Goal: Task Accomplishment & Management: Complete application form

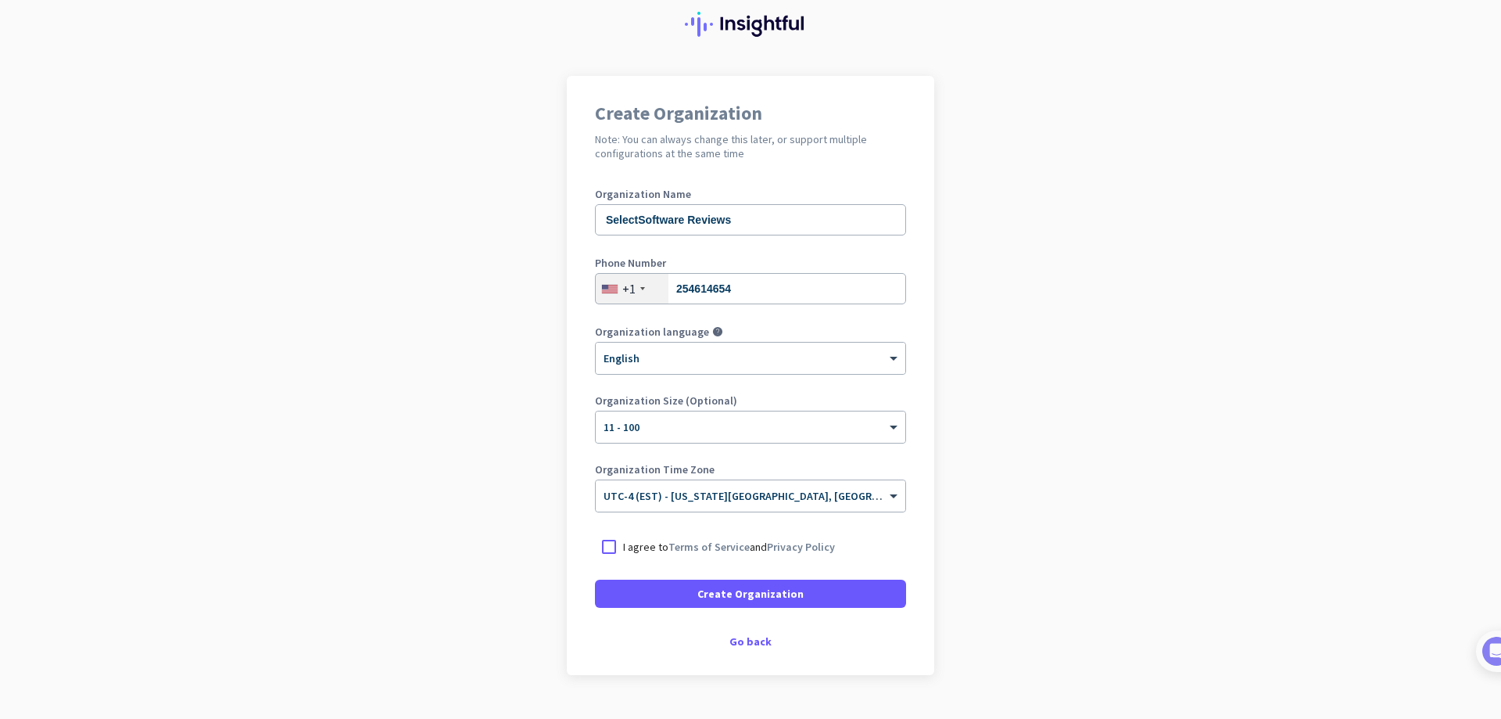
scroll to position [85, 0]
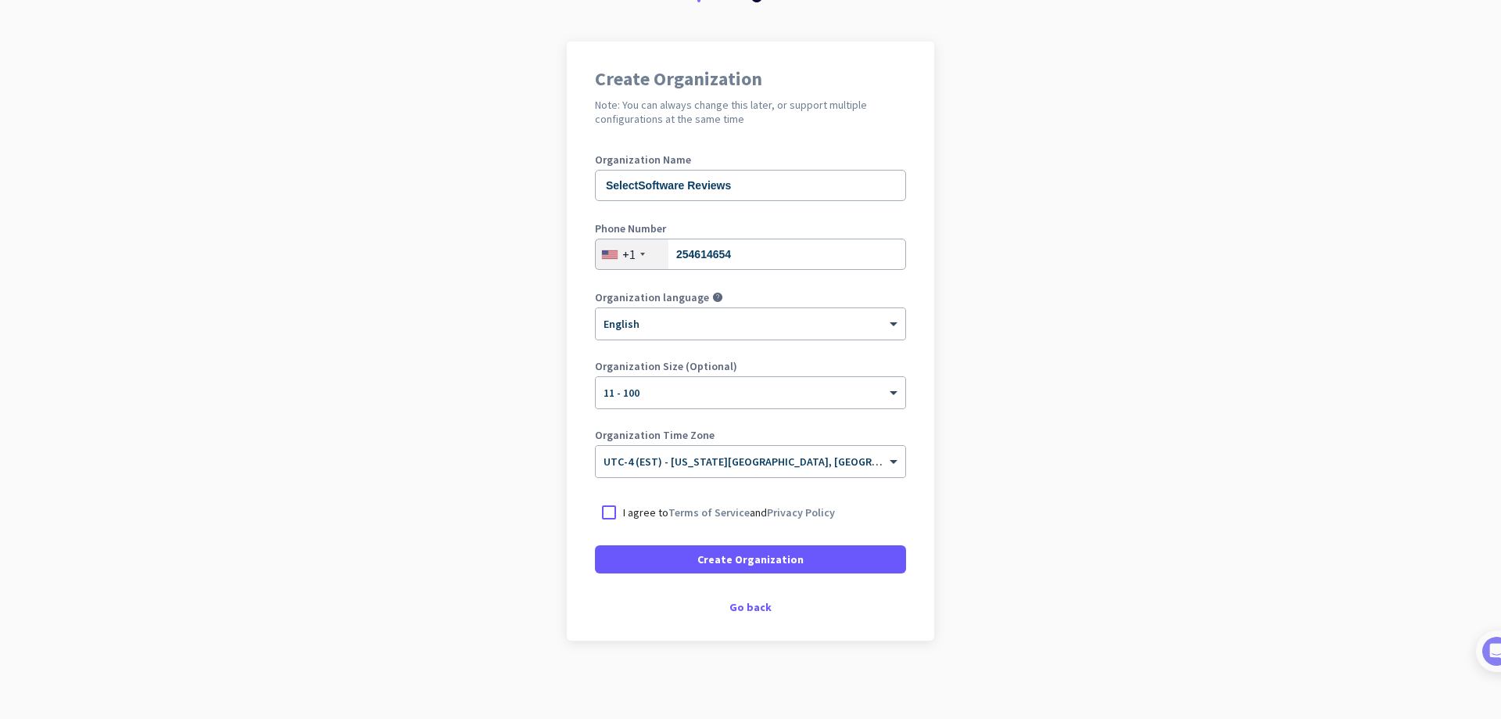
click at [644, 515] on p "I agree to Terms of Service and Privacy Policy" at bounding box center [729, 512] width 212 height 16
click at [0, 0] on input "I agree to Terms of Service and Privacy Policy" at bounding box center [0, 0] width 0 height 0
click at [808, 562] on span at bounding box center [750, 559] width 311 height 38
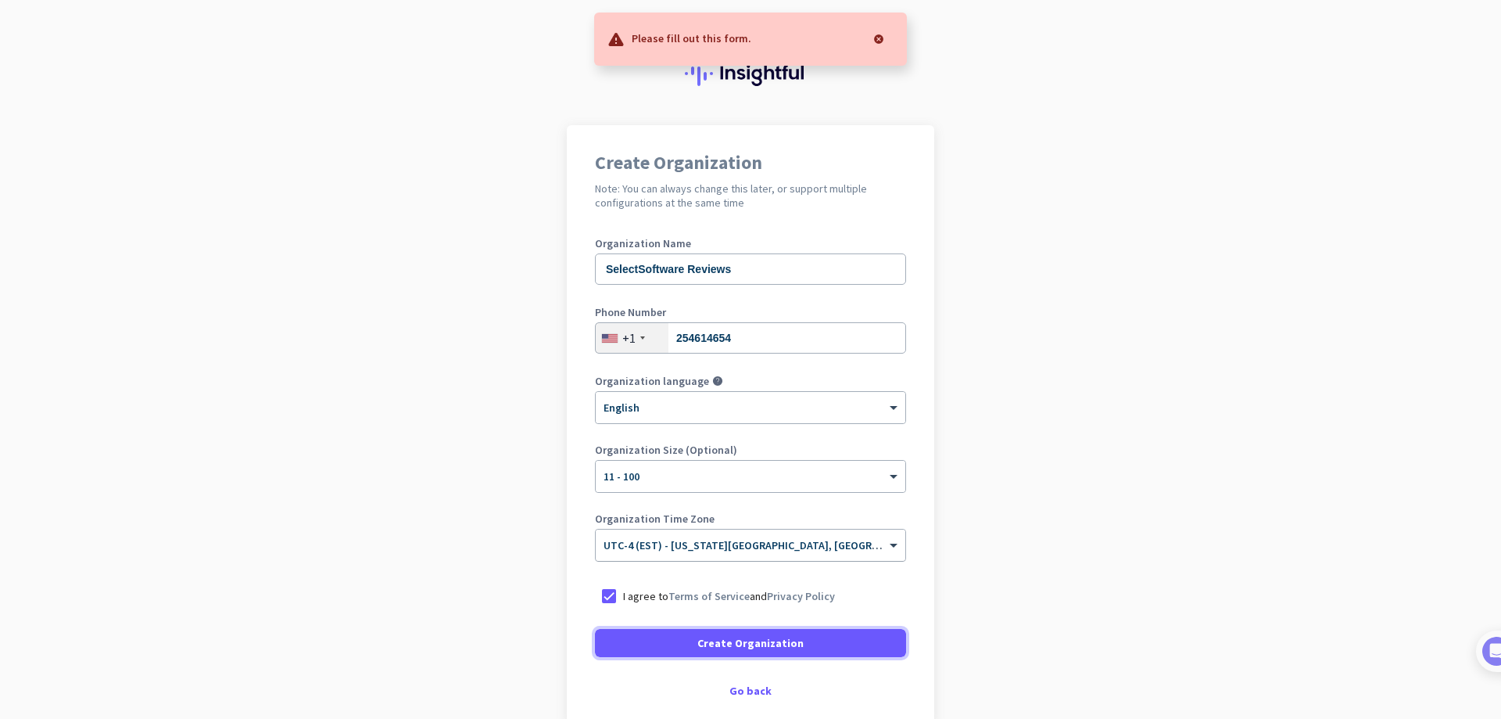
scroll to position [0, 0]
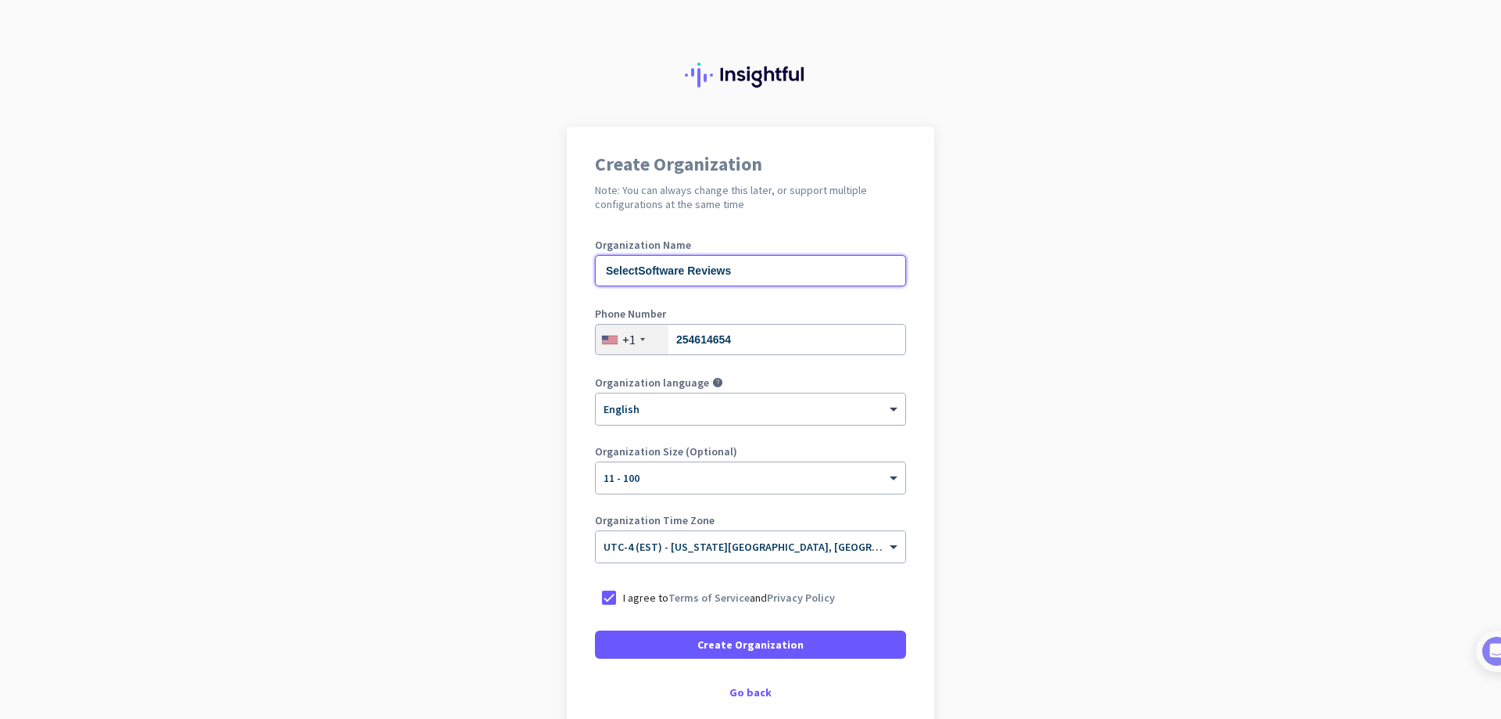
click at [848, 278] on input "SelectSoftware Reviews" at bounding box center [750, 270] width 311 height 31
click at [826, 342] on input "254614654" at bounding box center [750, 339] width 311 height 31
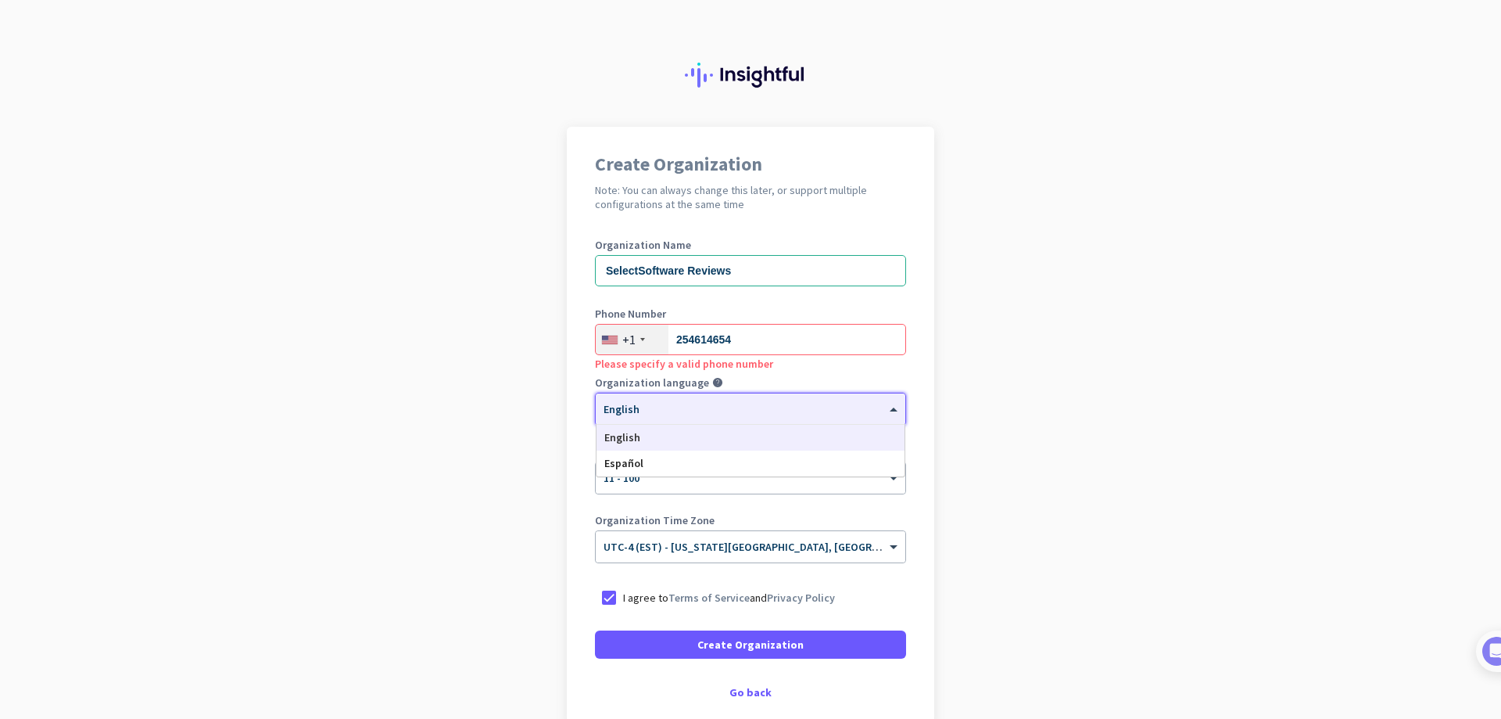
click at [787, 403] on div at bounding box center [751, 403] width 310 height 13
click at [755, 436] on div "English" at bounding box center [751, 438] width 308 height 26
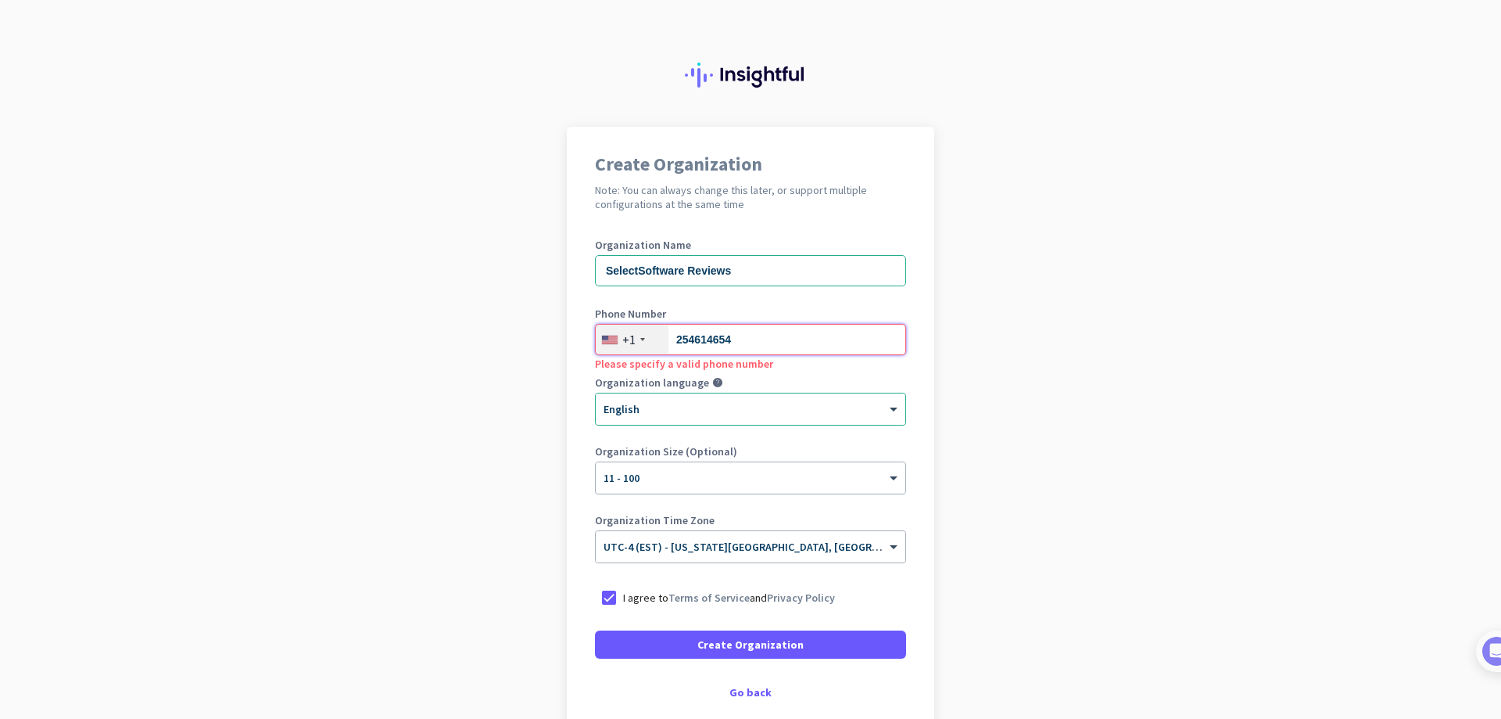
click at [766, 332] on input "254614654" at bounding box center [750, 339] width 311 height 31
type input "2"
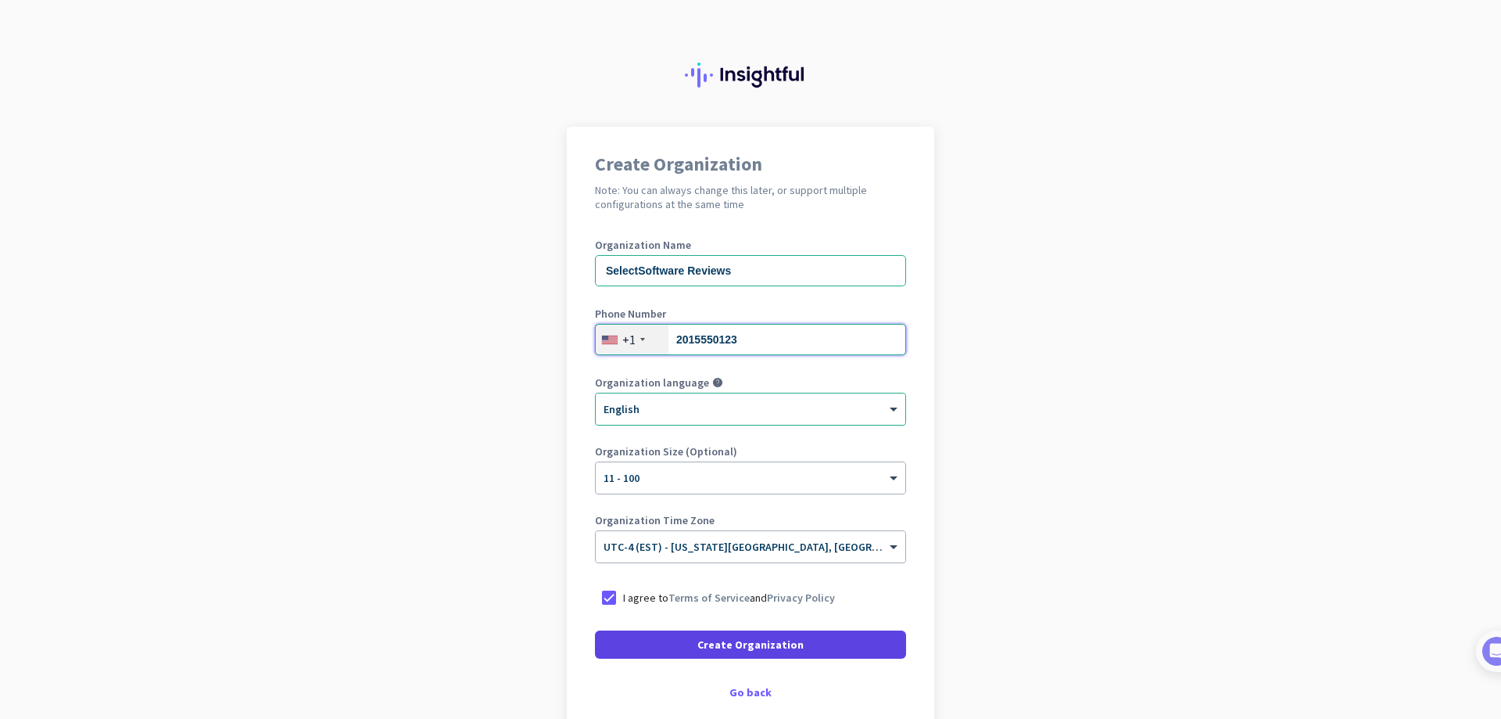
type input "2015550123"
click at [814, 635] on span at bounding box center [750, 645] width 311 height 38
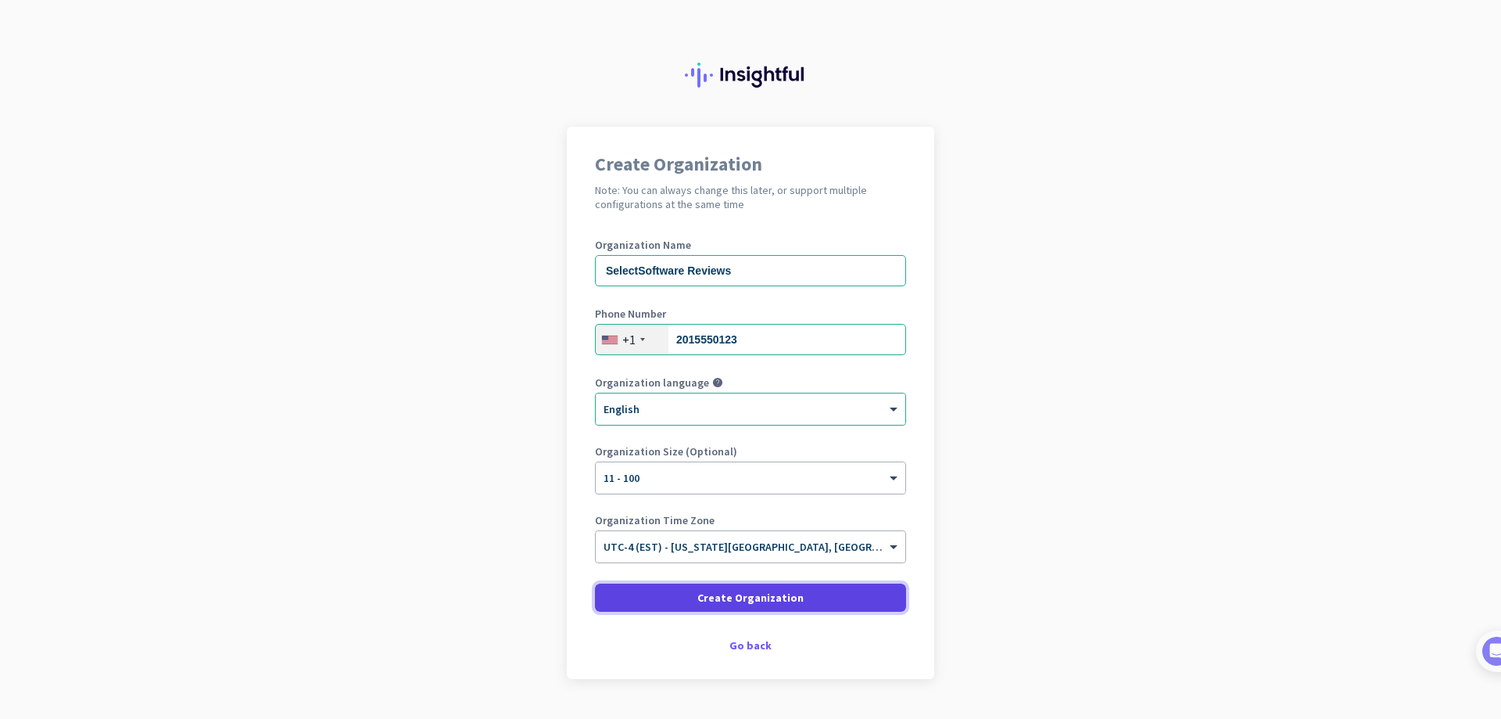
click at [841, 601] on span at bounding box center [750, 598] width 311 height 38
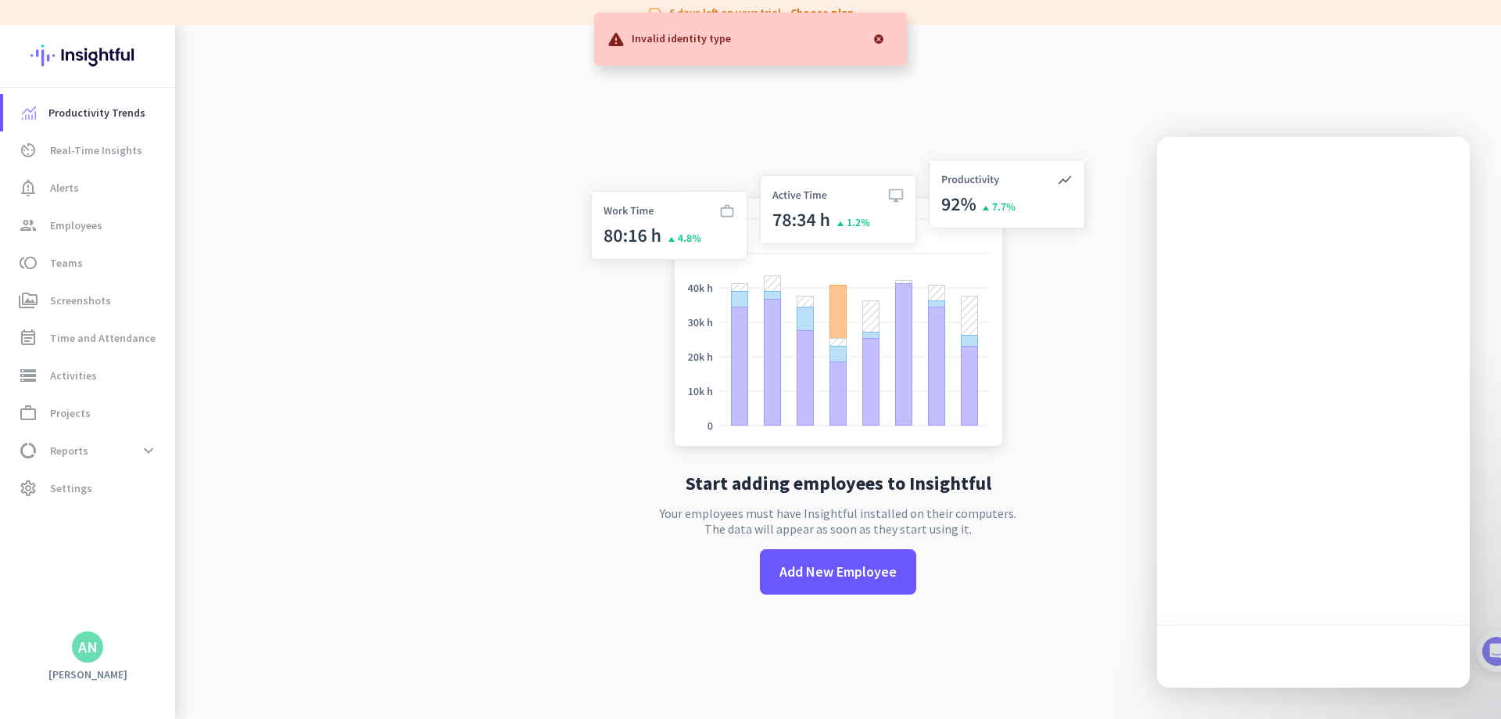
click at [877, 39] on div at bounding box center [878, 38] width 31 height 31
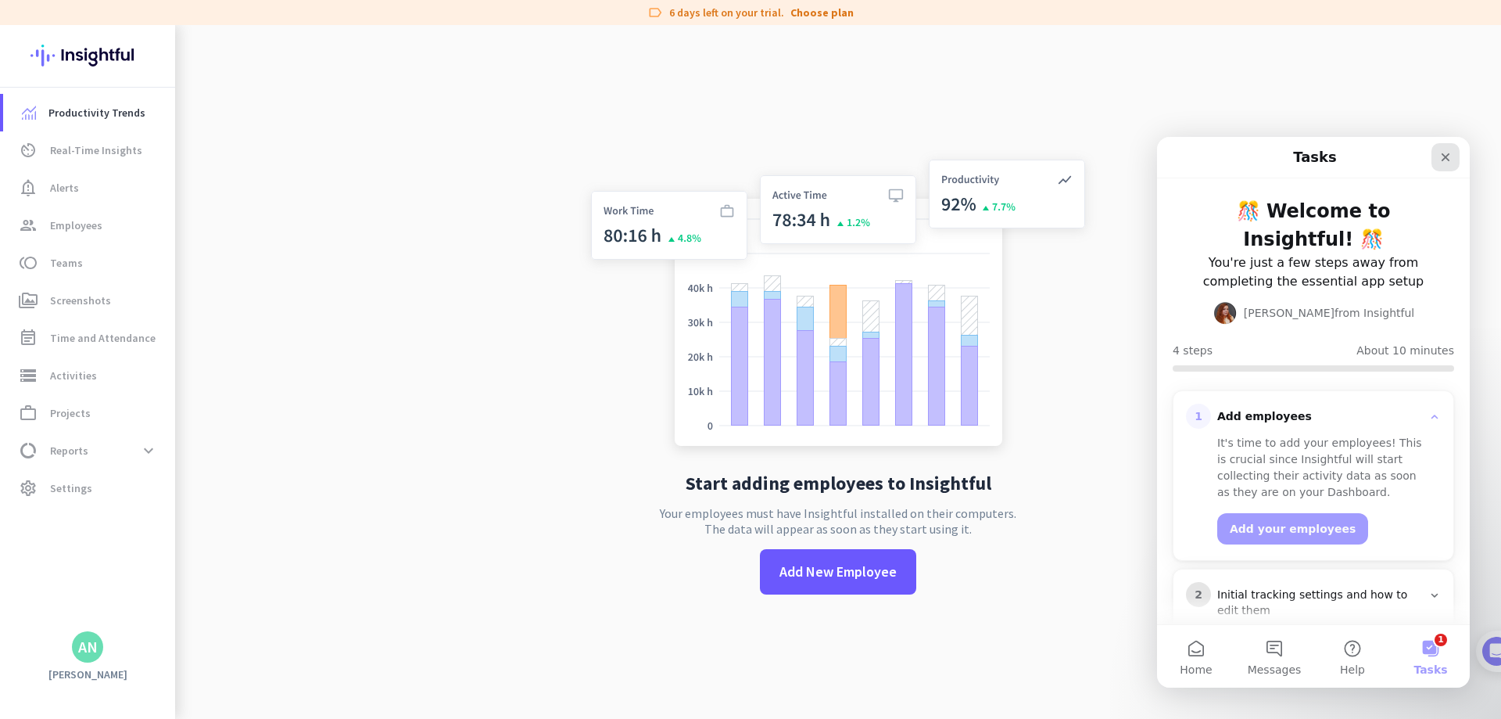
click at [1444, 156] on icon "Close" at bounding box center [1446, 157] width 9 height 9
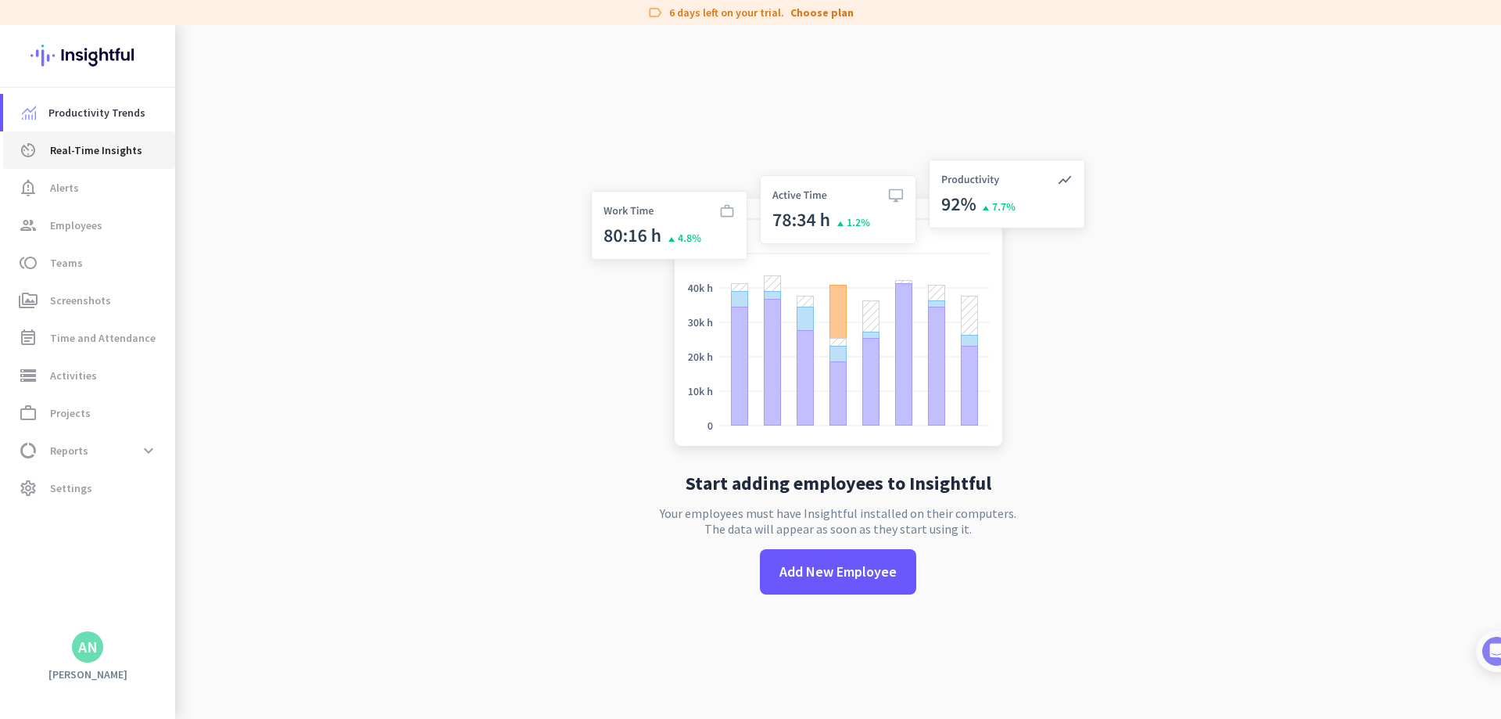
click at [99, 142] on span "Real-Time Insights" at bounding box center [96, 150] width 92 height 19
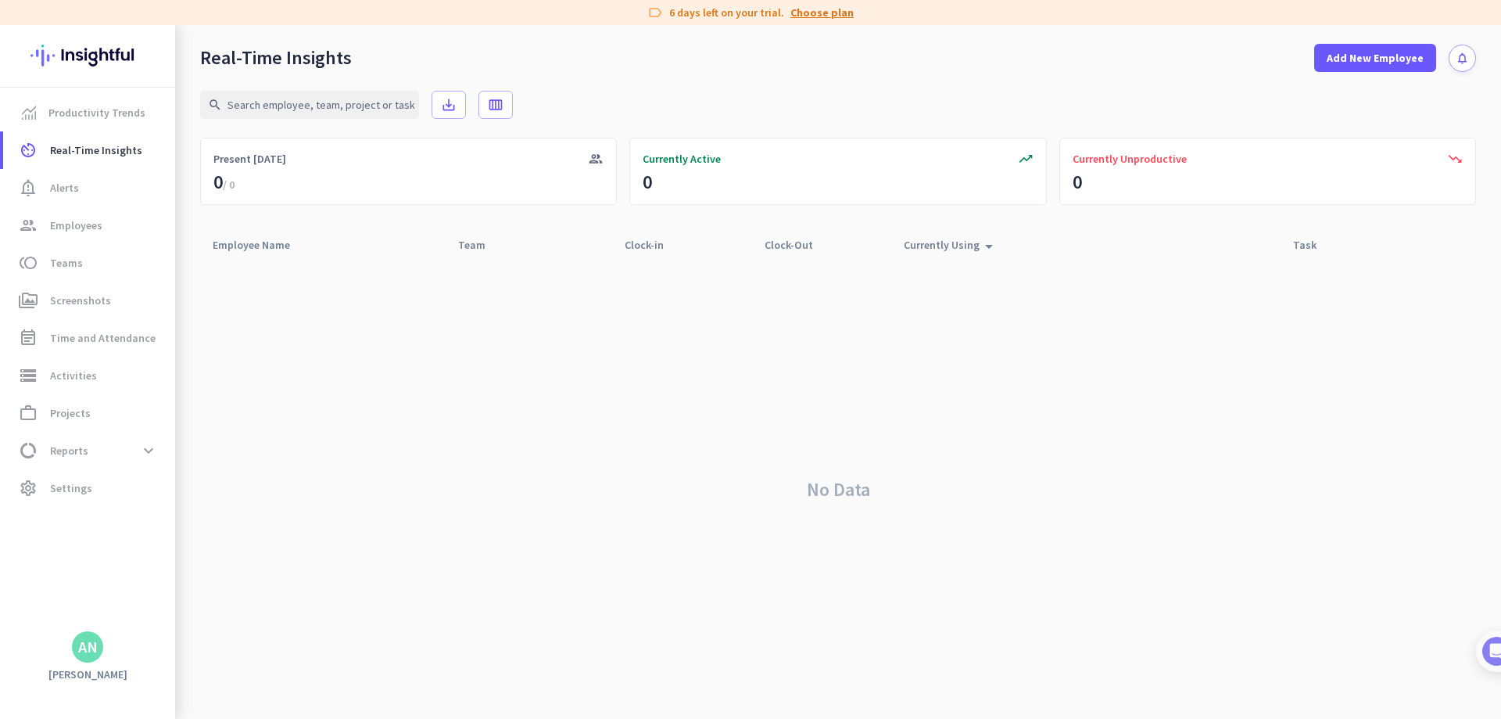
click at [834, 9] on link "Choose plan" at bounding box center [822, 13] width 63 height 16
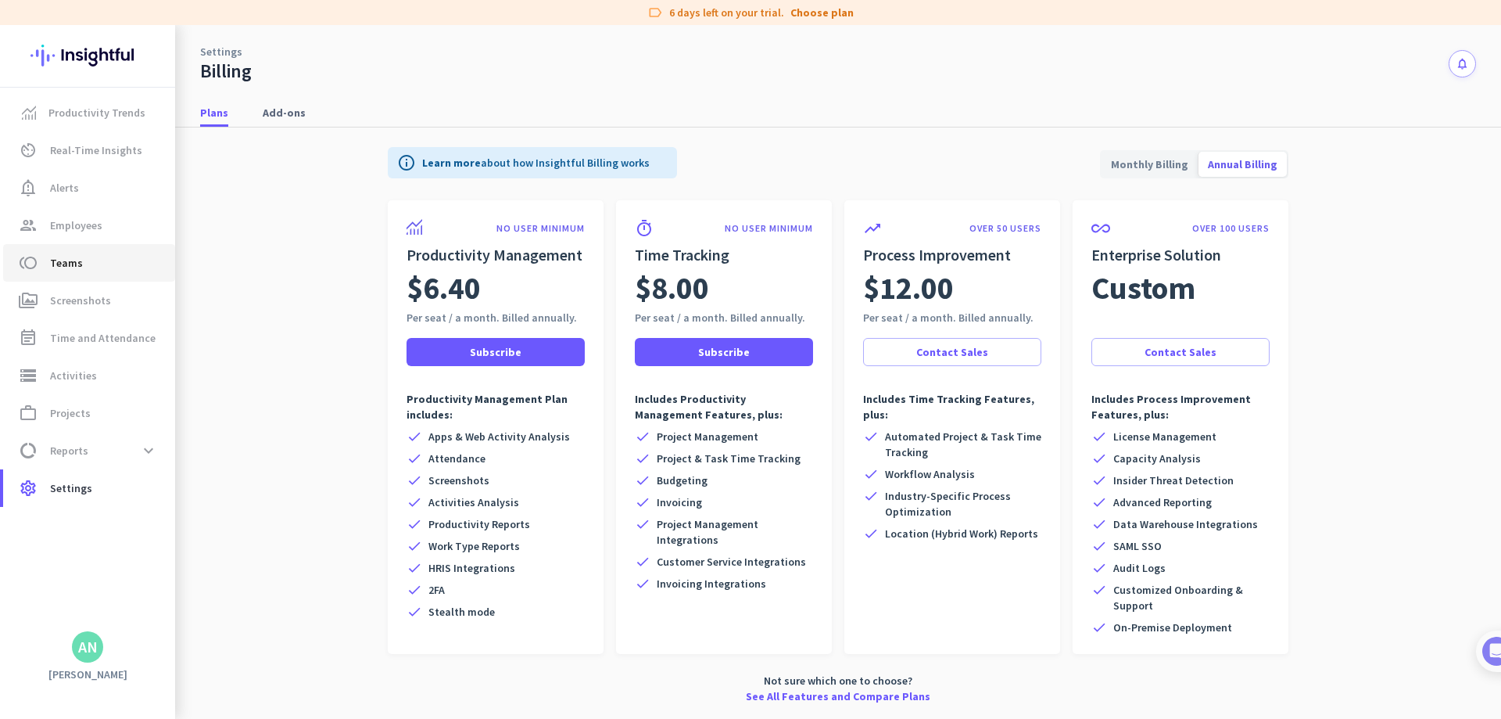
click at [97, 255] on span "toll Teams" at bounding box center [89, 262] width 147 height 19
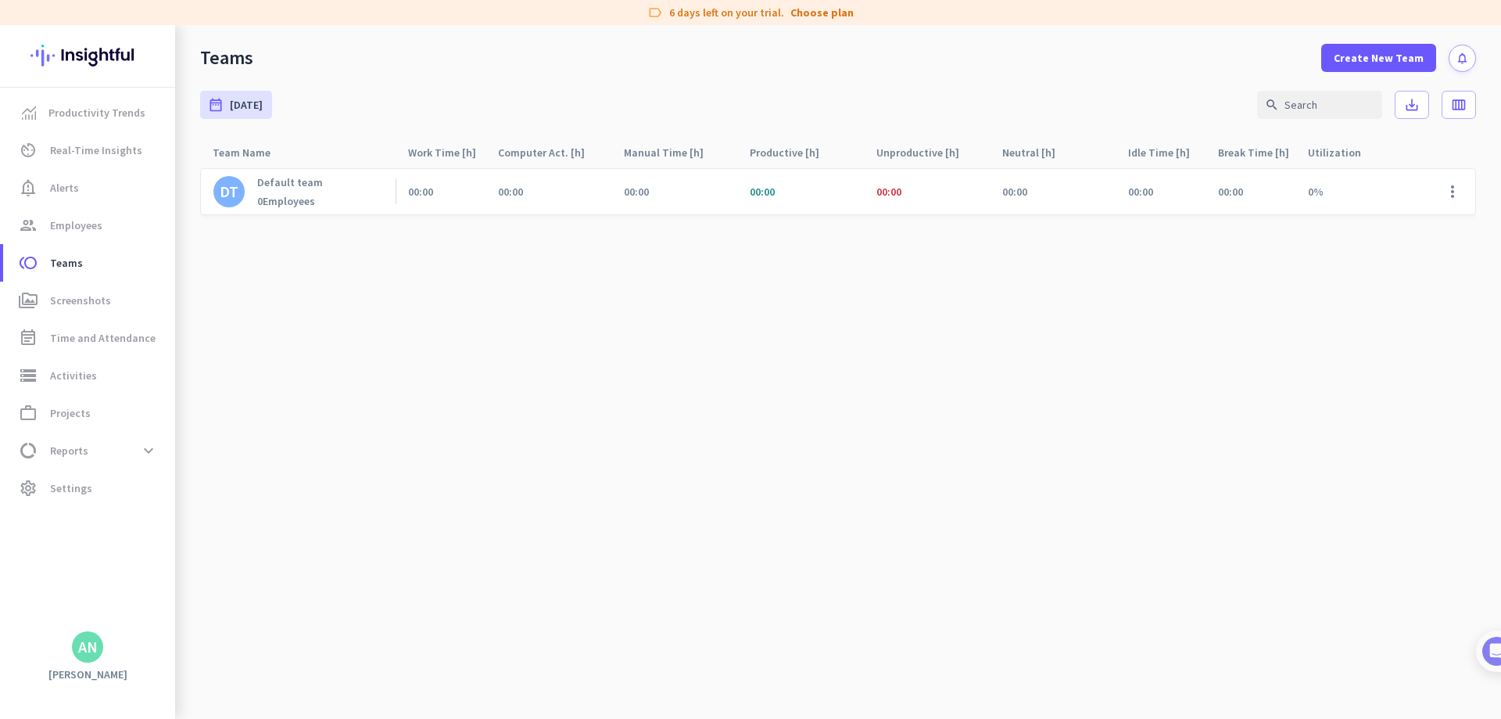
click at [792, 277] on cdk-virtual-scroll-viewport "DT Default team 0 Employees 00:00 00:00 00:00 00:00 00:00 00:00 00:00 00:00 0% …" at bounding box center [838, 442] width 1276 height 551
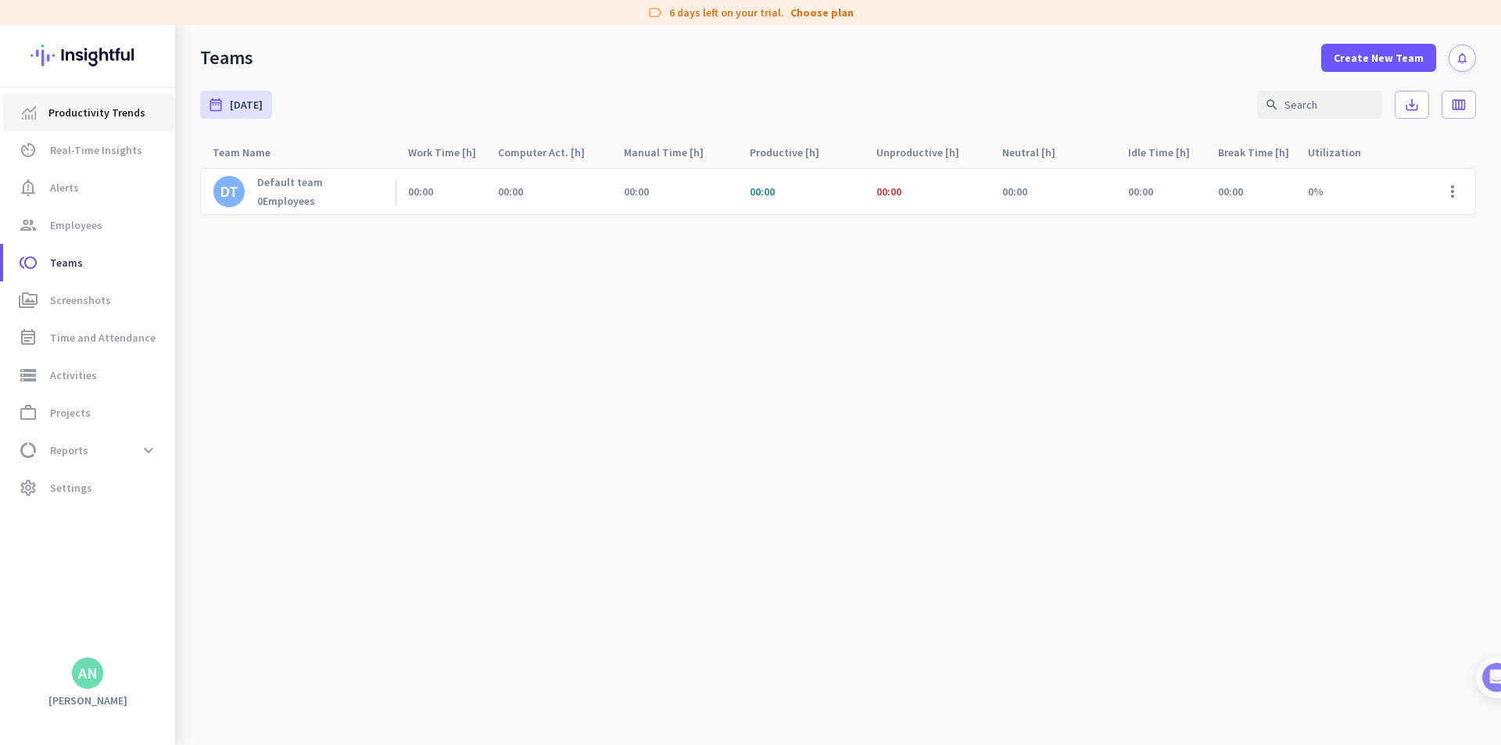
click at [117, 116] on span "Productivity Trends" at bounding box center [96, 112] width 97 height 19
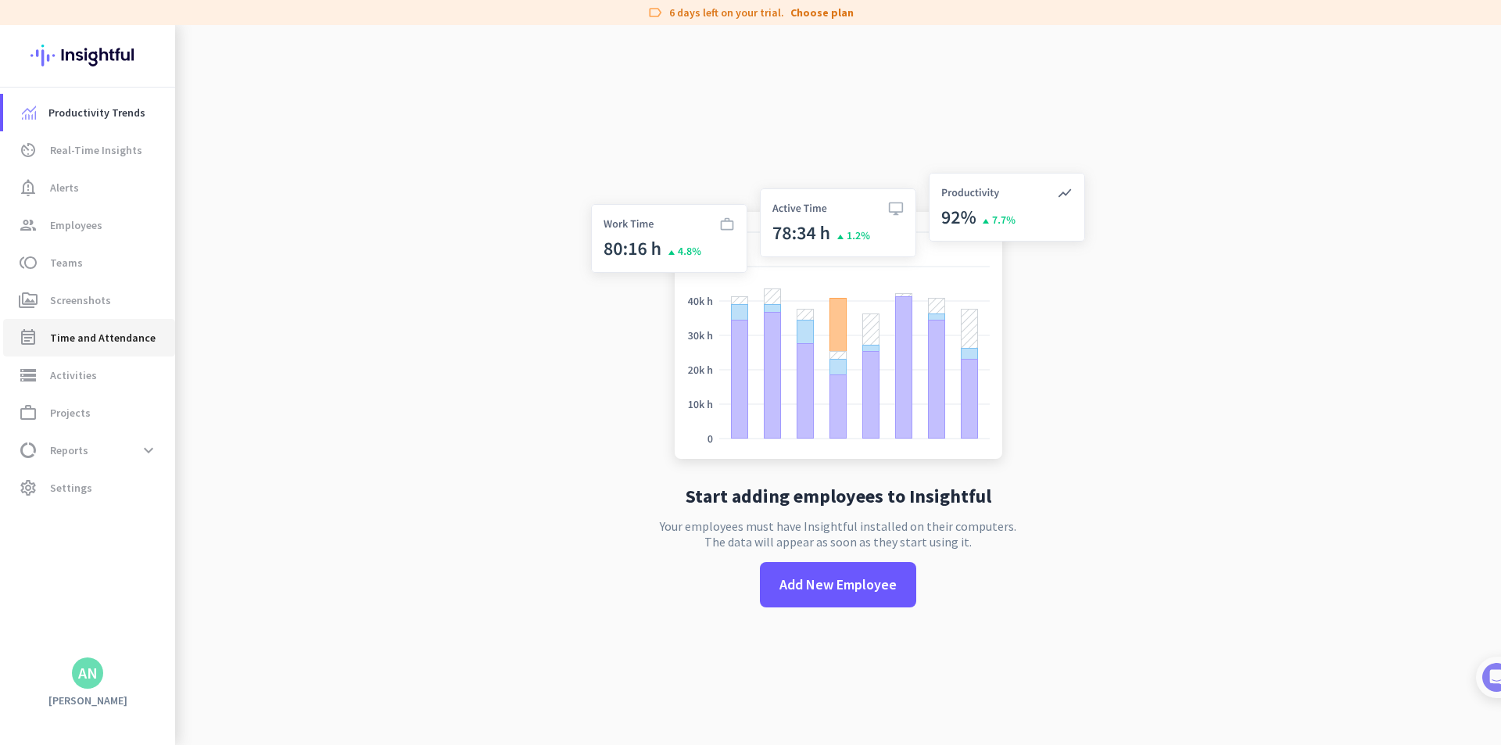
click at [83, 336] on span "Time and Attendance" at bounding box center [103, 337] width 106 height 19
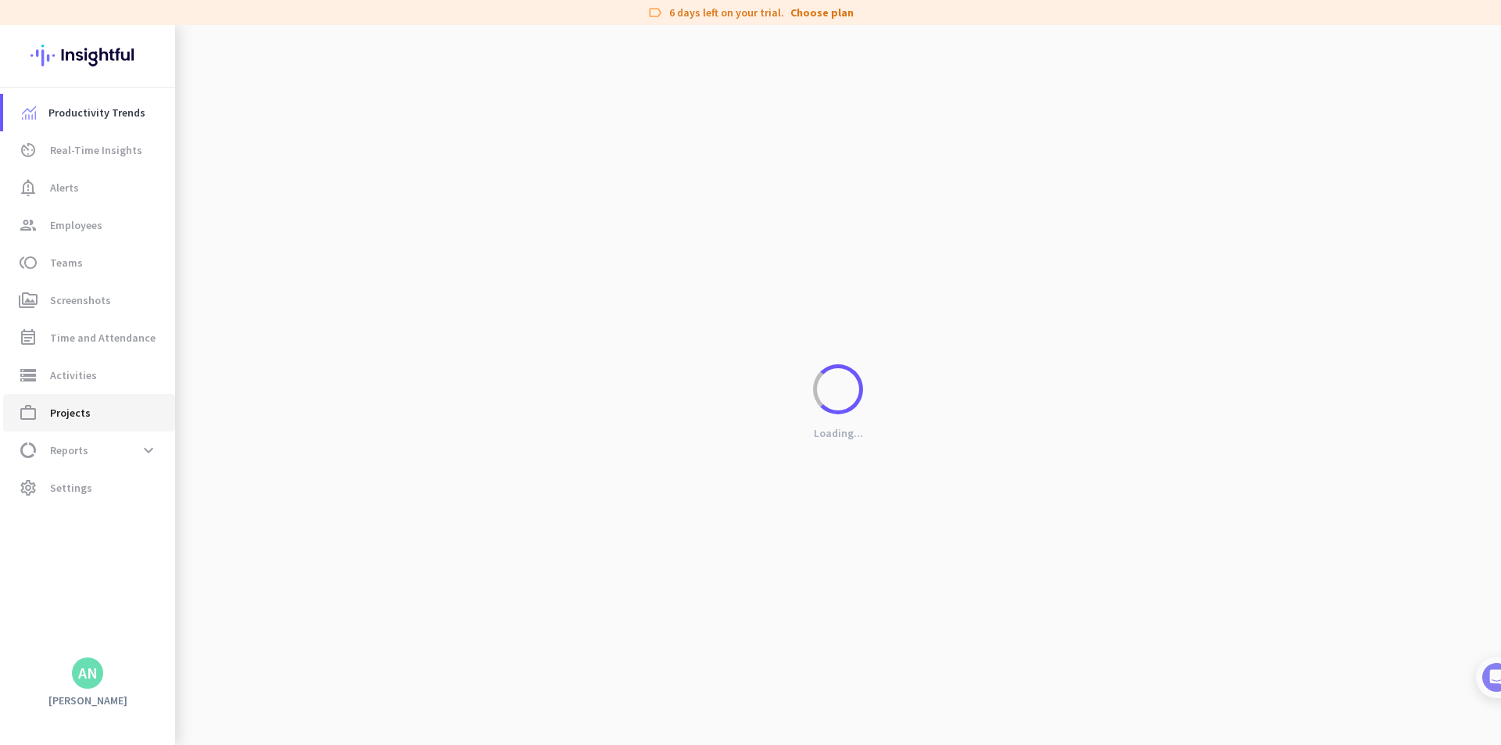
click at [70, 411] on span "Projects" at bounding box center [70, 412] width 41 height 19
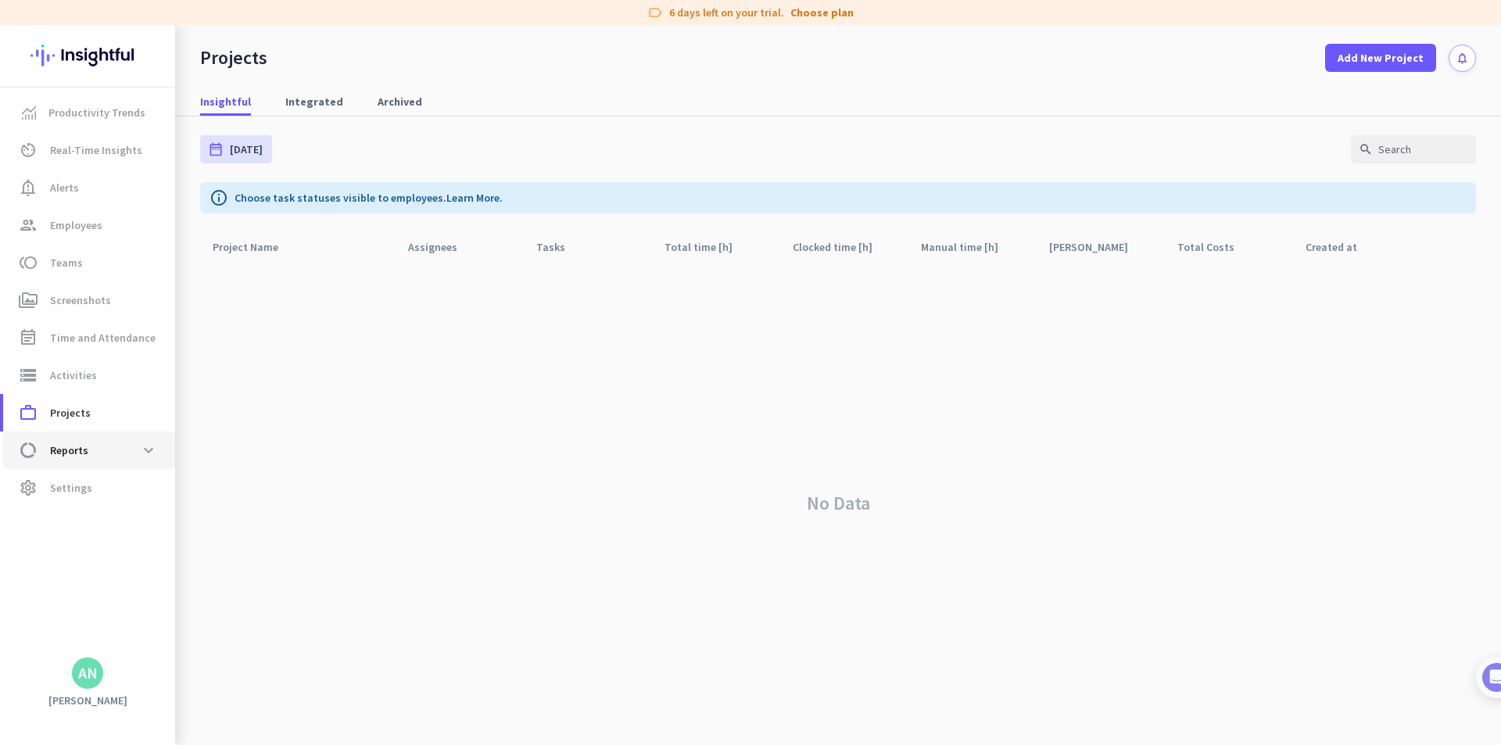
click at [56, 454] on span "Reports" at bounding box center [69, 450] width 38 height 19
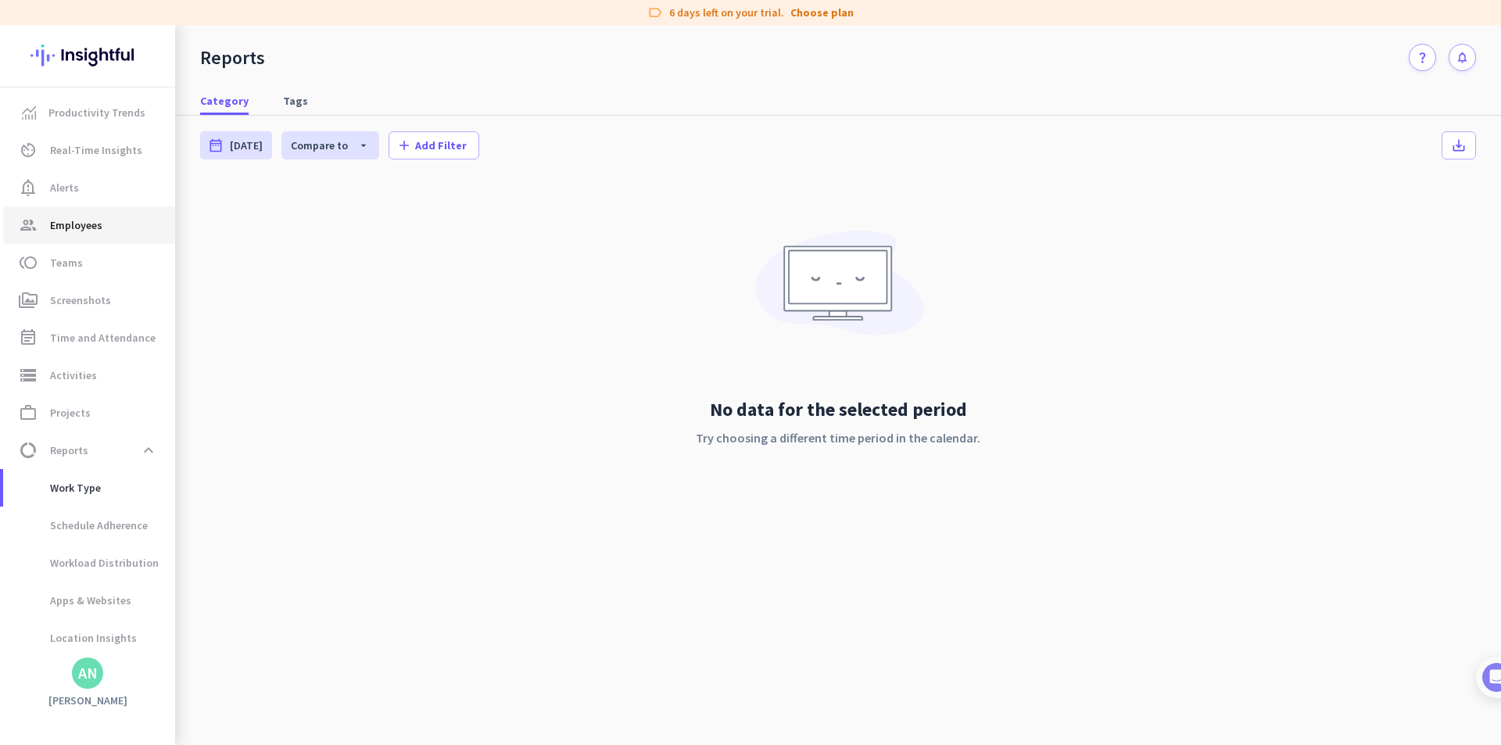
click at [92, 229] on span "Employees" at bounding box center [76, 225] width 52 height 19
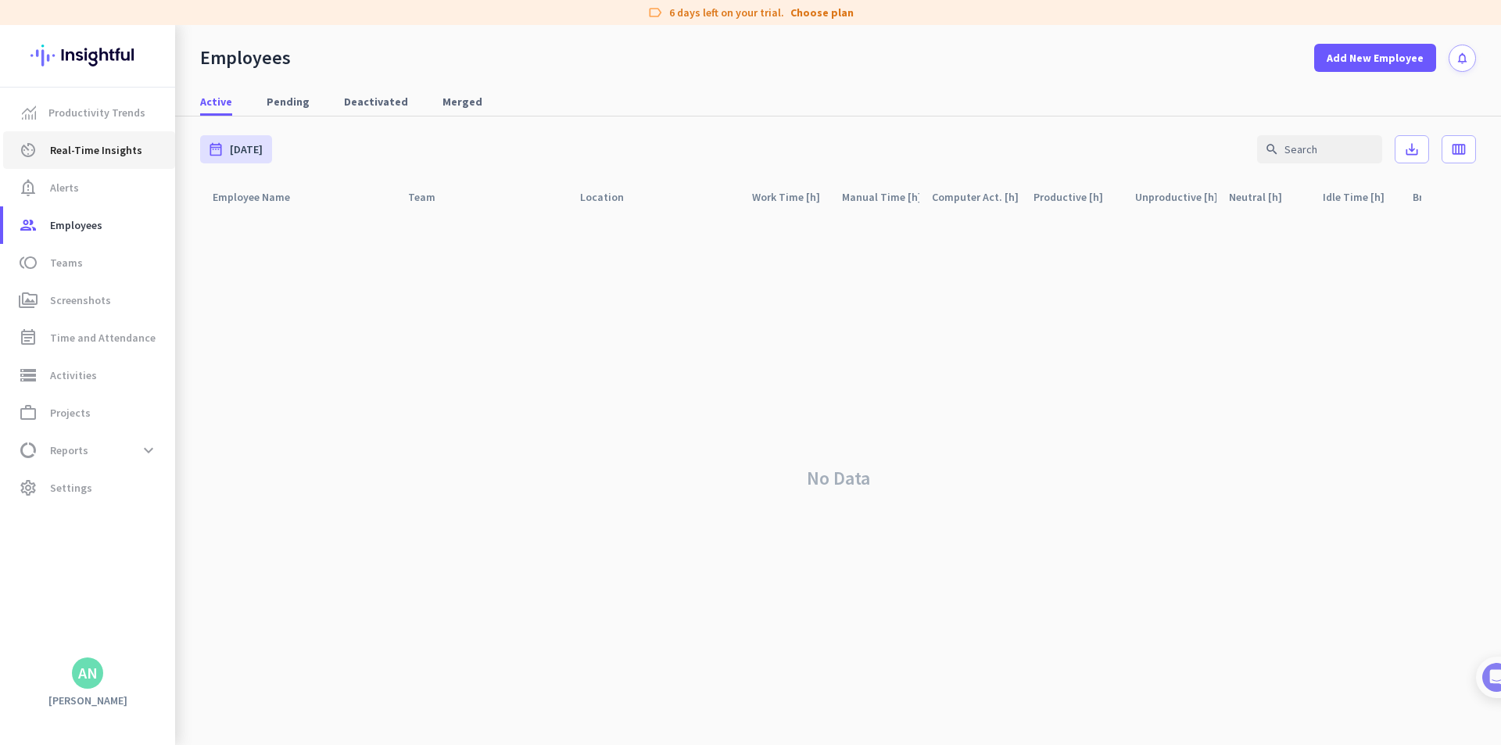
click at [105, 134] on link "av_timer Real-Time Insights" at bounding box center [89, 150] width 172 height 38
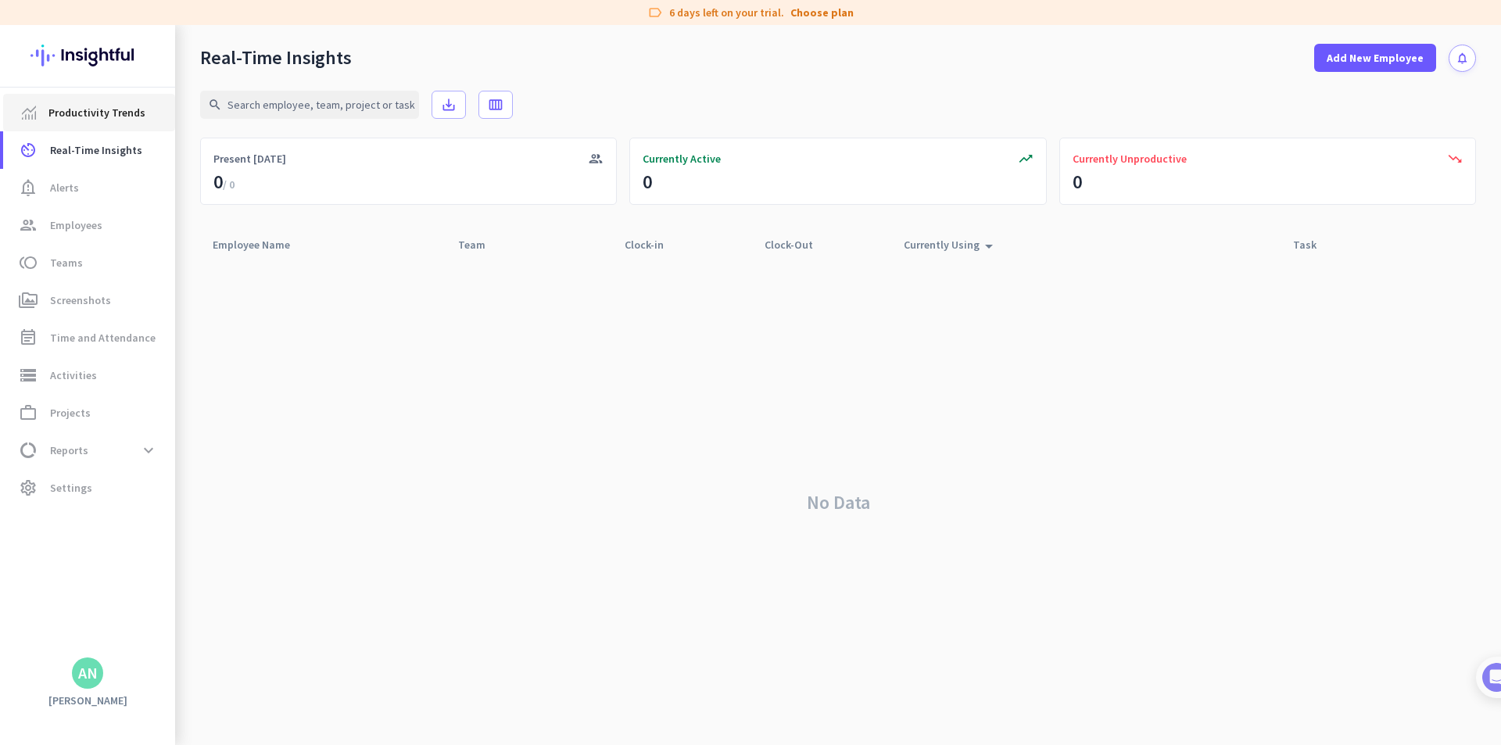
click at [103, 113] on span "Productivity Trends" at bounding box center [96, 112] width 97 height 19
